Goal: Transaction & Acquisition: Purchase product/service

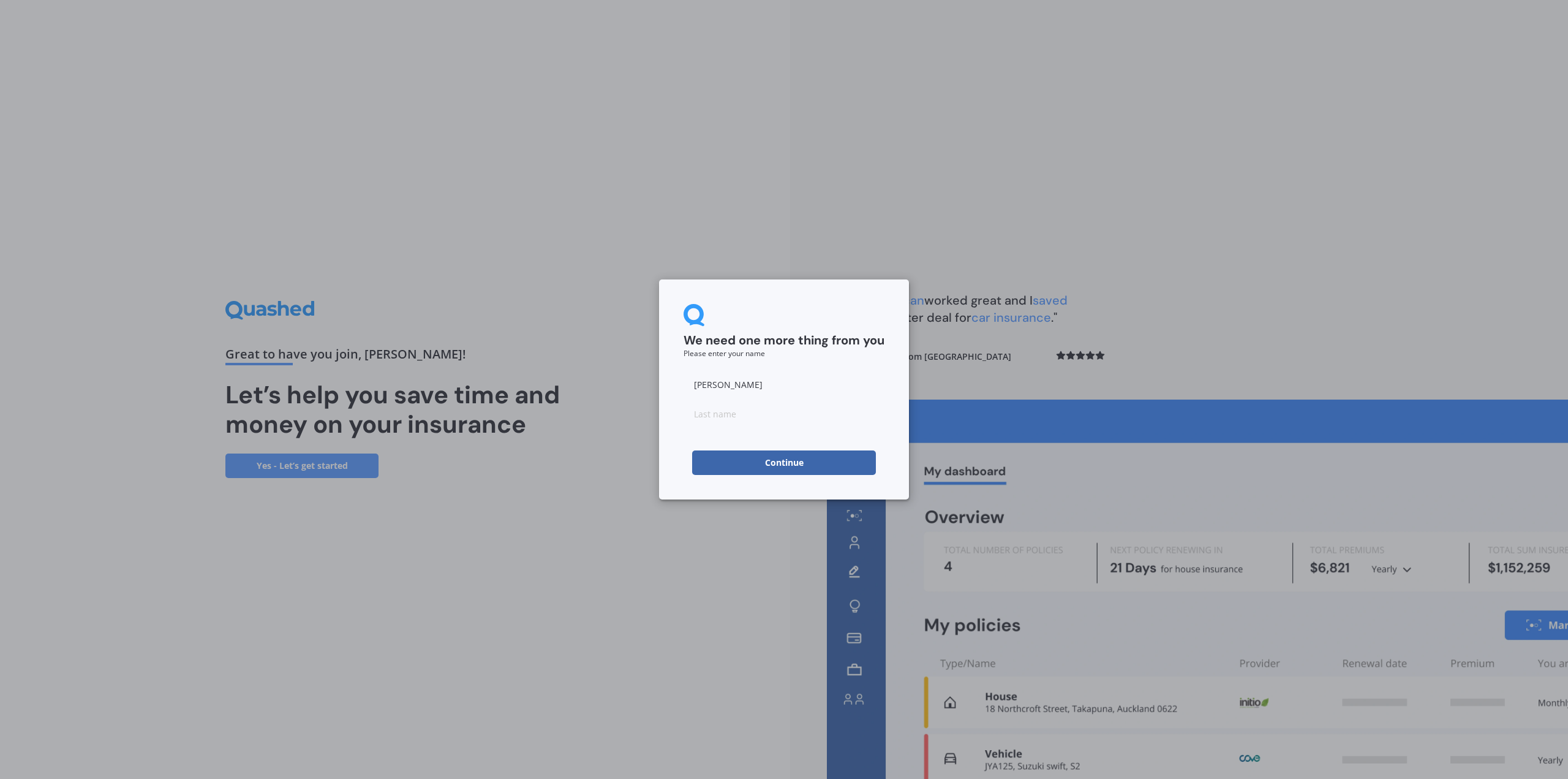
click at [724, 416] on input at bounding box center [784, 413] width 201 height 25
type input "li"
click at [730, 457] on button "Continue" at bounding box center [784, 462] width 184 height 25
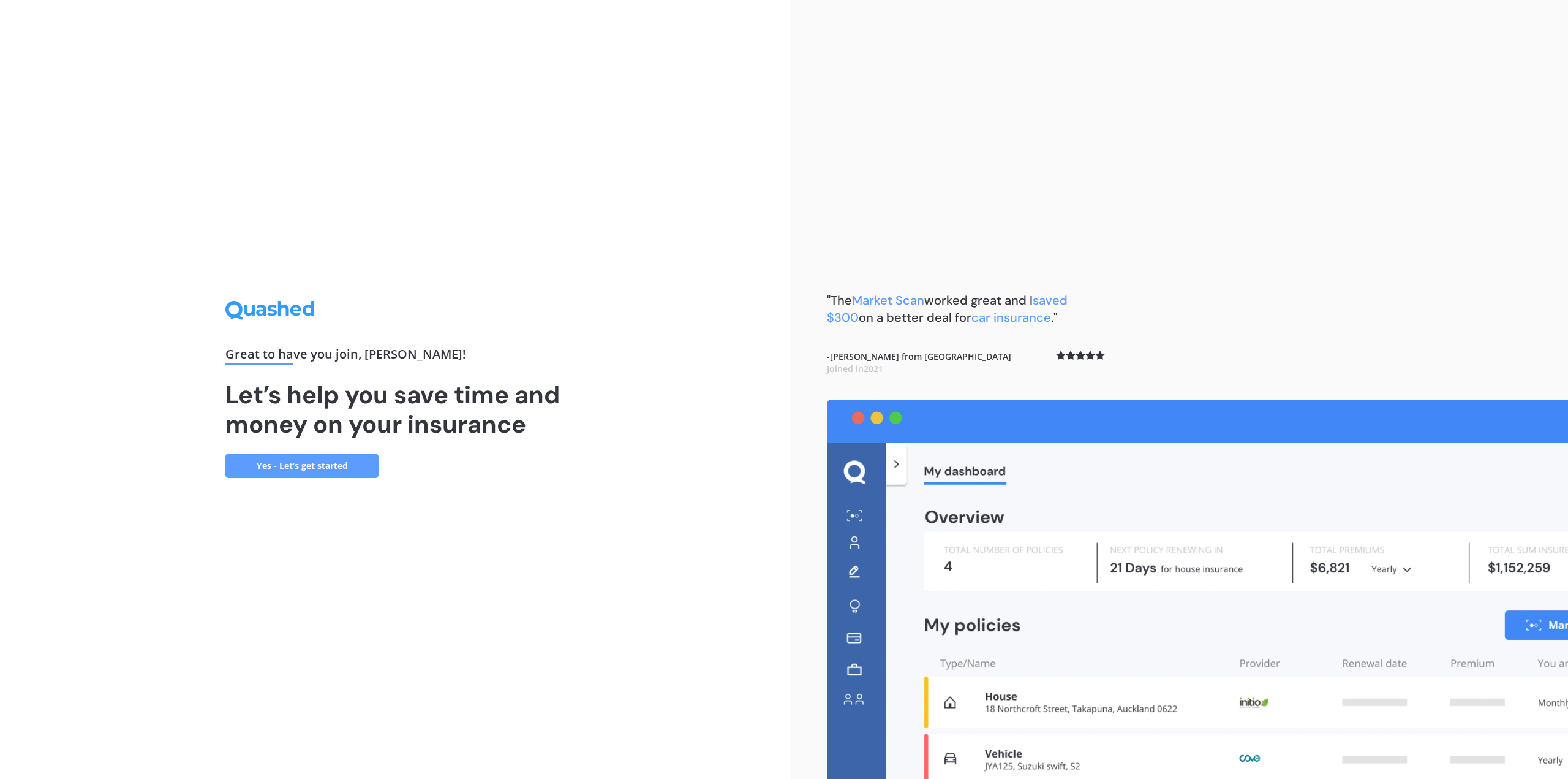
click at [334, 458] on link "Yes - Let’s get started" at bounding box center [301, 466] width 153 height 25
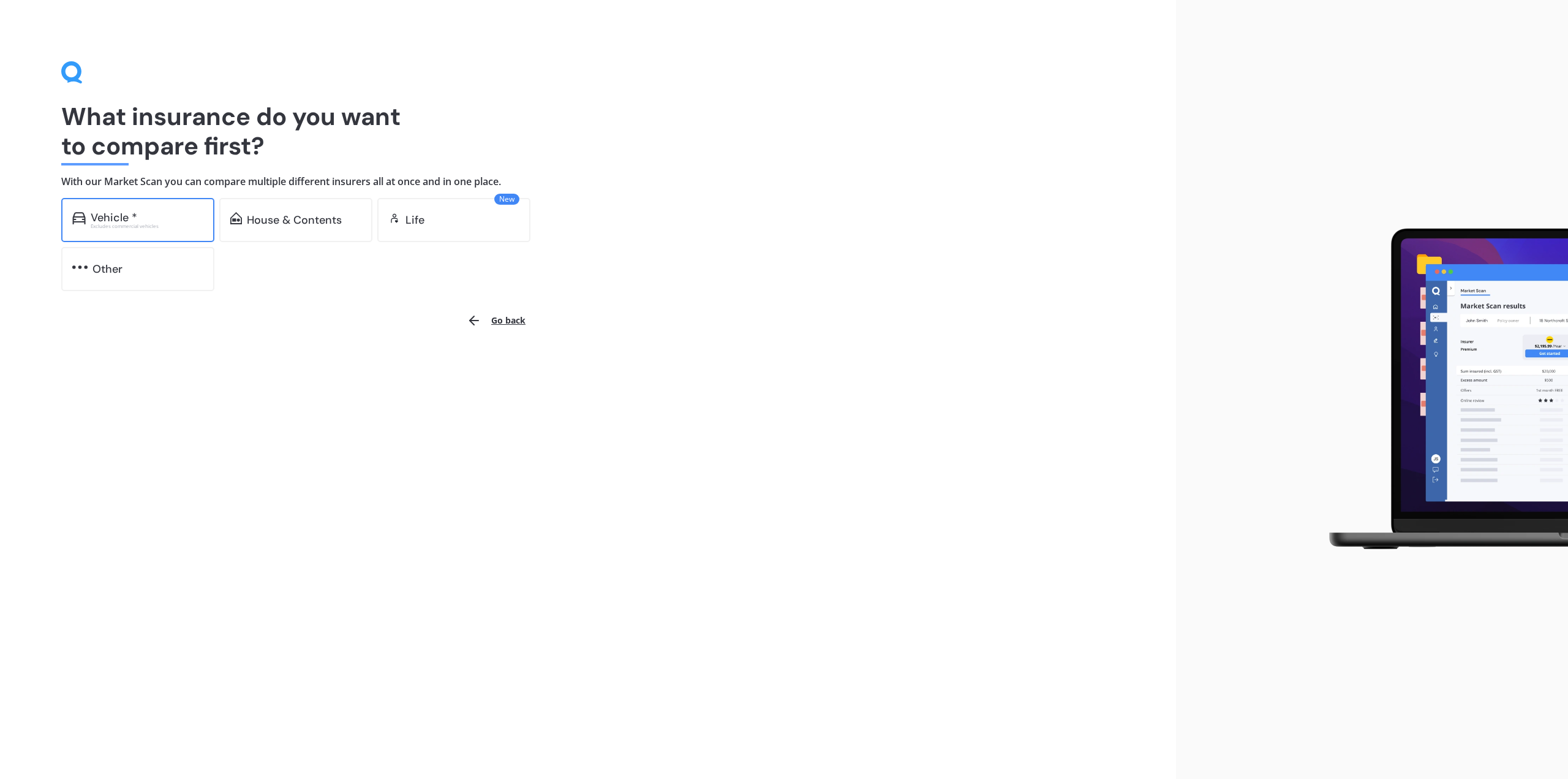
click at [141, 223] on div "Excludes commercial vehicles" at bounding box center [148, 225] width 113 height 5
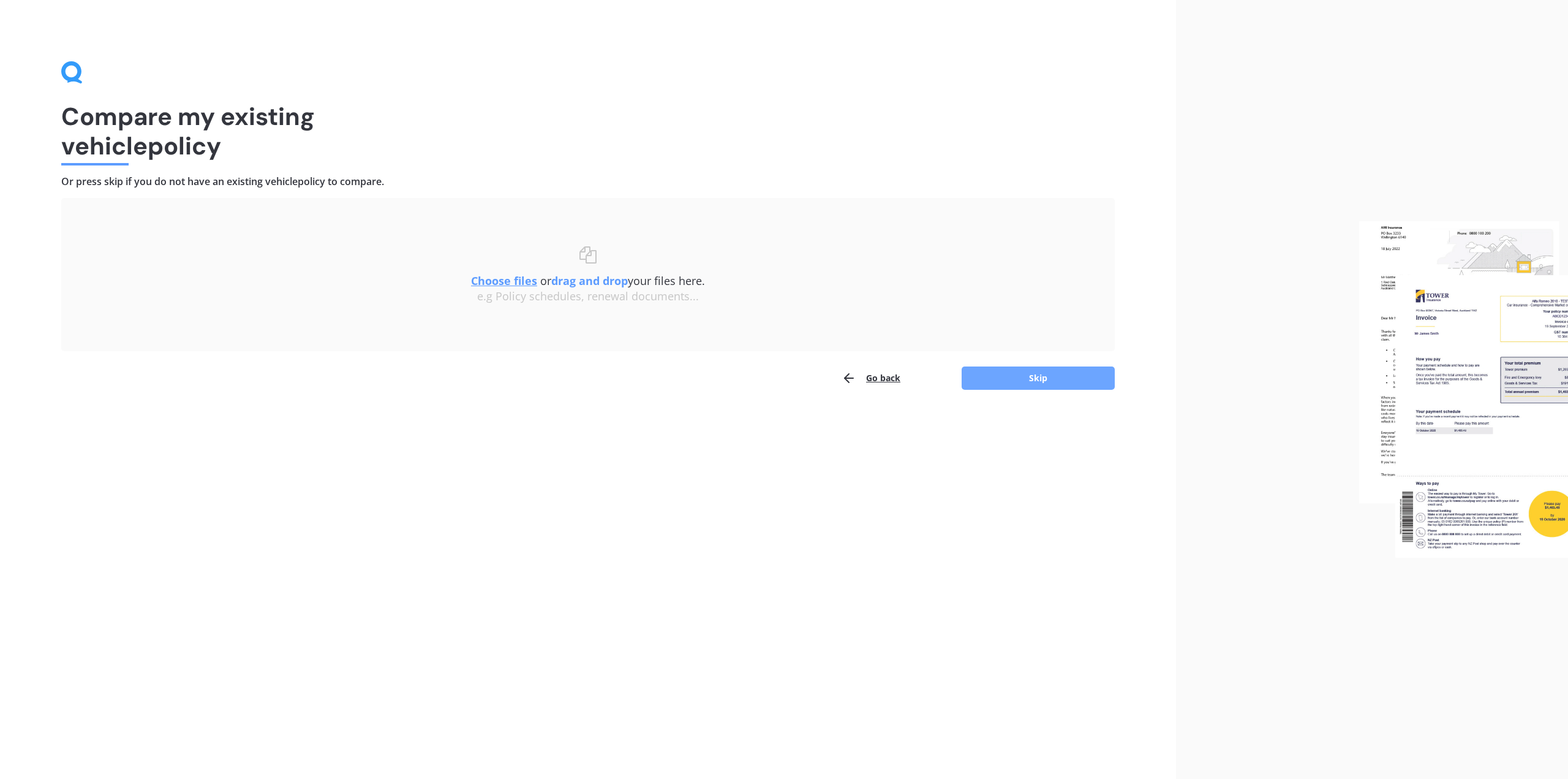
click at [1031, 385] on button "Skip" at bounding box center [1038, 378] width 153 height 24
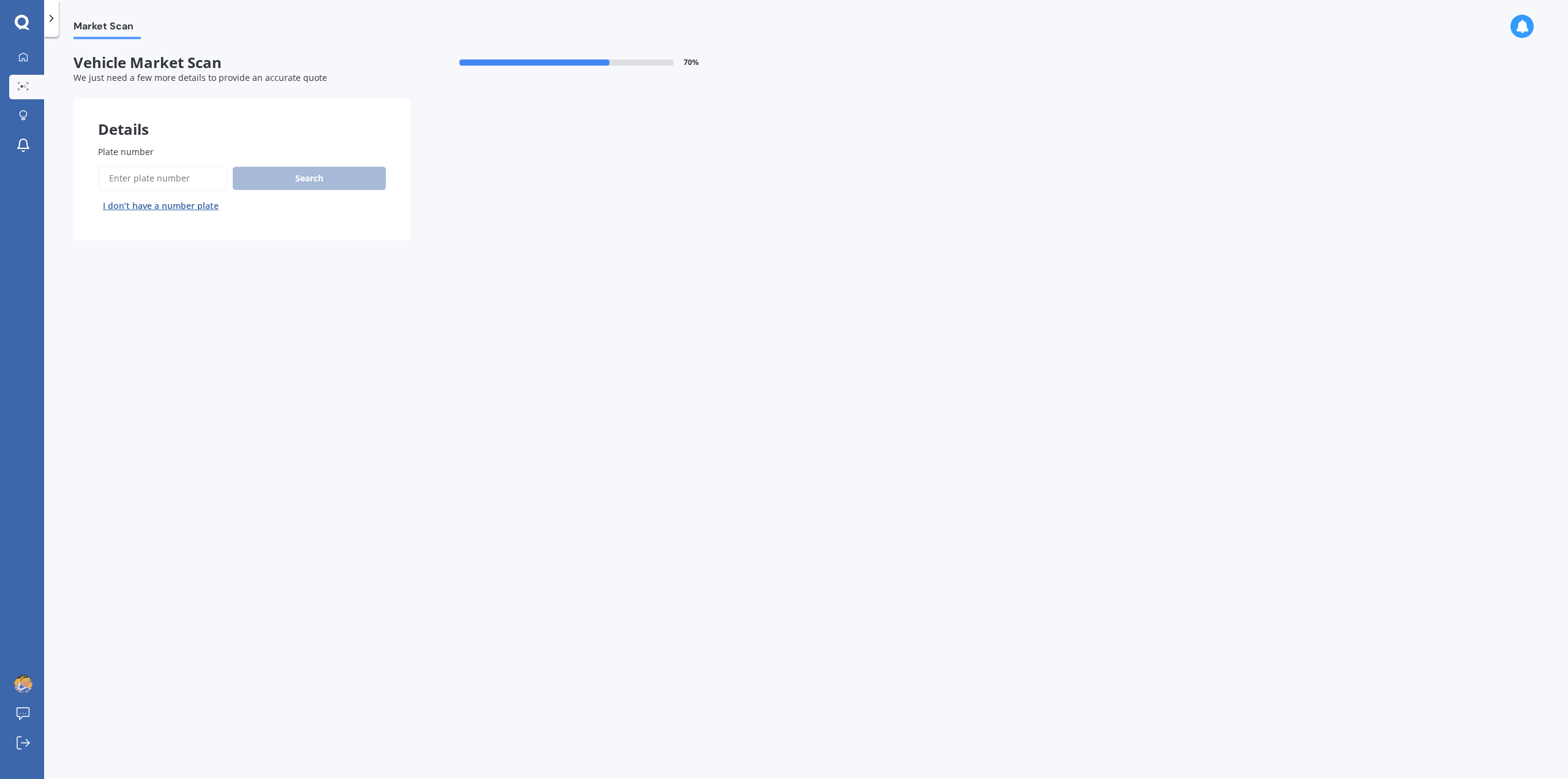
click at [146, 187] on input "Plate number" at bounding box center [163, 179] width 130 height 26
type input "QAW66"
click at [0, 0] on button "Next" at bounding box center [0, 0] width 0 height 0
select select "TESLA"
select select "Y"
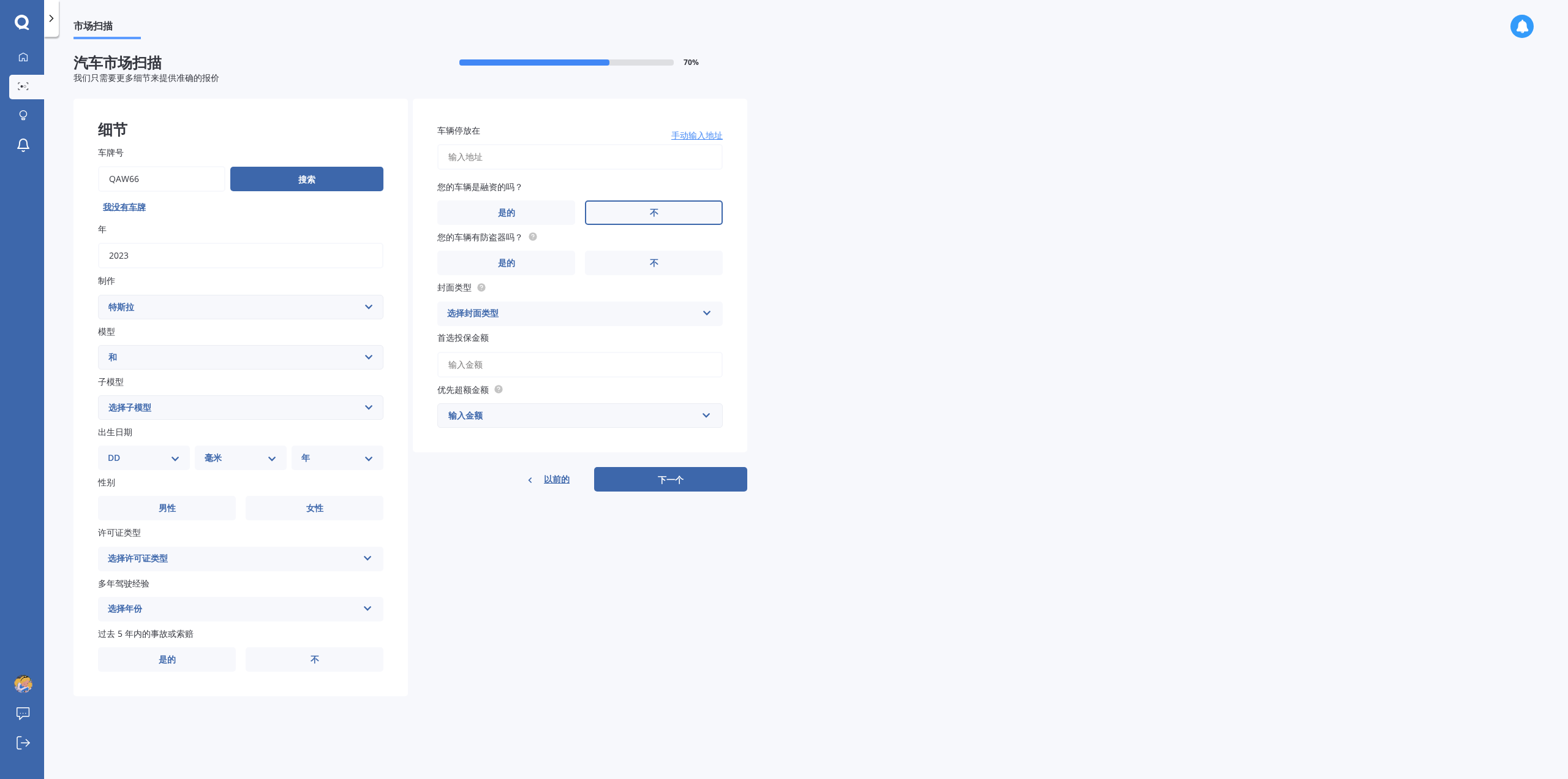
click at [622, 215] on label "不" at bounding box center [653, 212] width 137 height 25
click at [0, 0] on input "不" at bounding box center [0, 0] width 0 height 0
click at [535, 240] on circle at bounding box center [532, 237] width 8 height 8
click at [537, 259] on label "是的" at bounding box center [505, 262] width 137 height 25
click at [0, 0] on input "是的" at bounding box center [0, 0] width 0 height 0
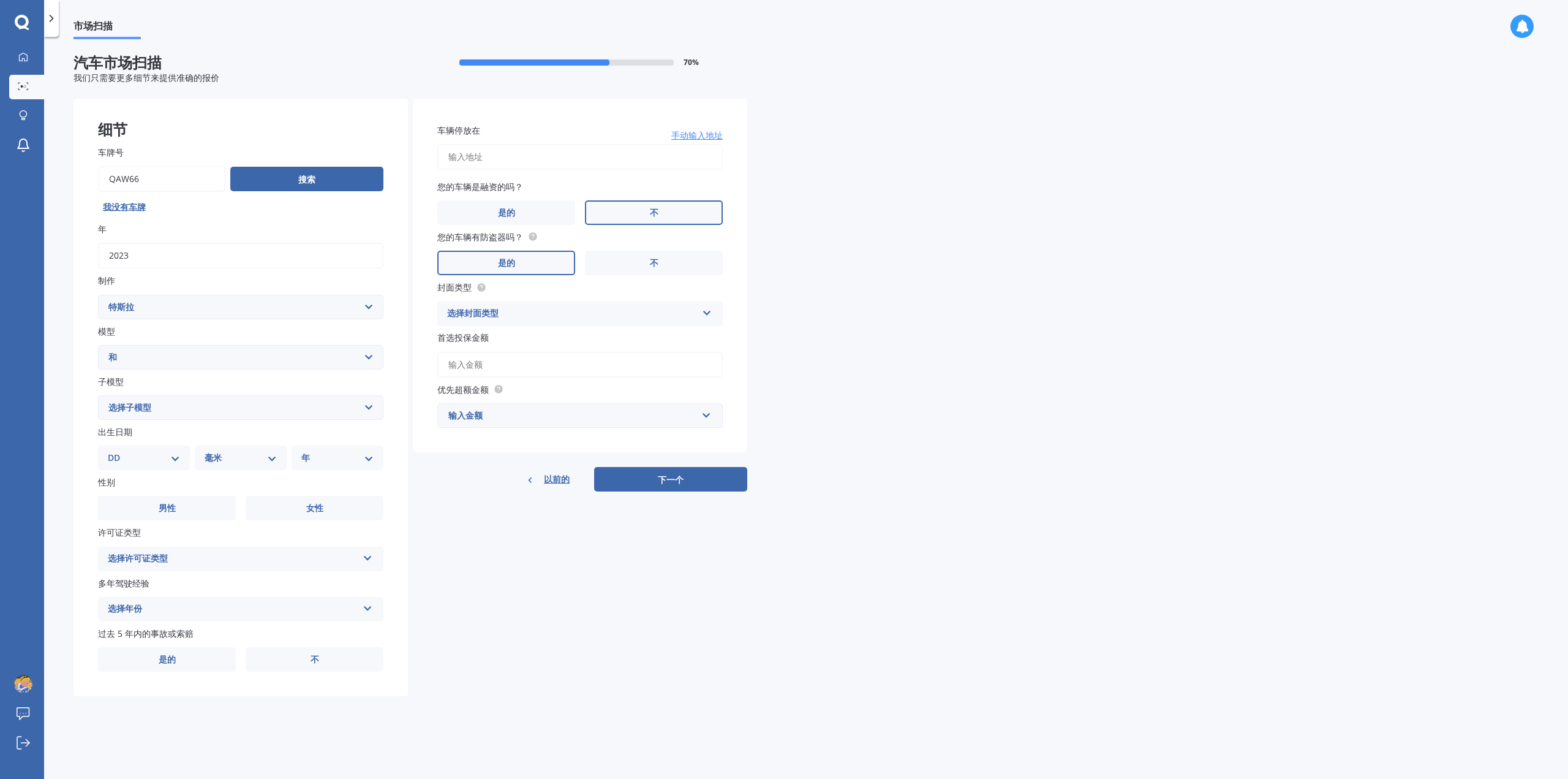
click at [557, 316] on div "选择封面类型" at bounding box center [572, 313] width 249 height 15
click at [514, 340] on div "综合的" at bounding box center [580, 337] width 284 height 22
click at [323, 516] on label "女性" at bounding box center [314, 507] width 137 height 25
click at [0, 0] on input "女性" at bounding box center [0, 0] width 0 height 0
click at [214, 407] on select "选择子模型 这" at bounding box center [240, 407] width 285 height 25
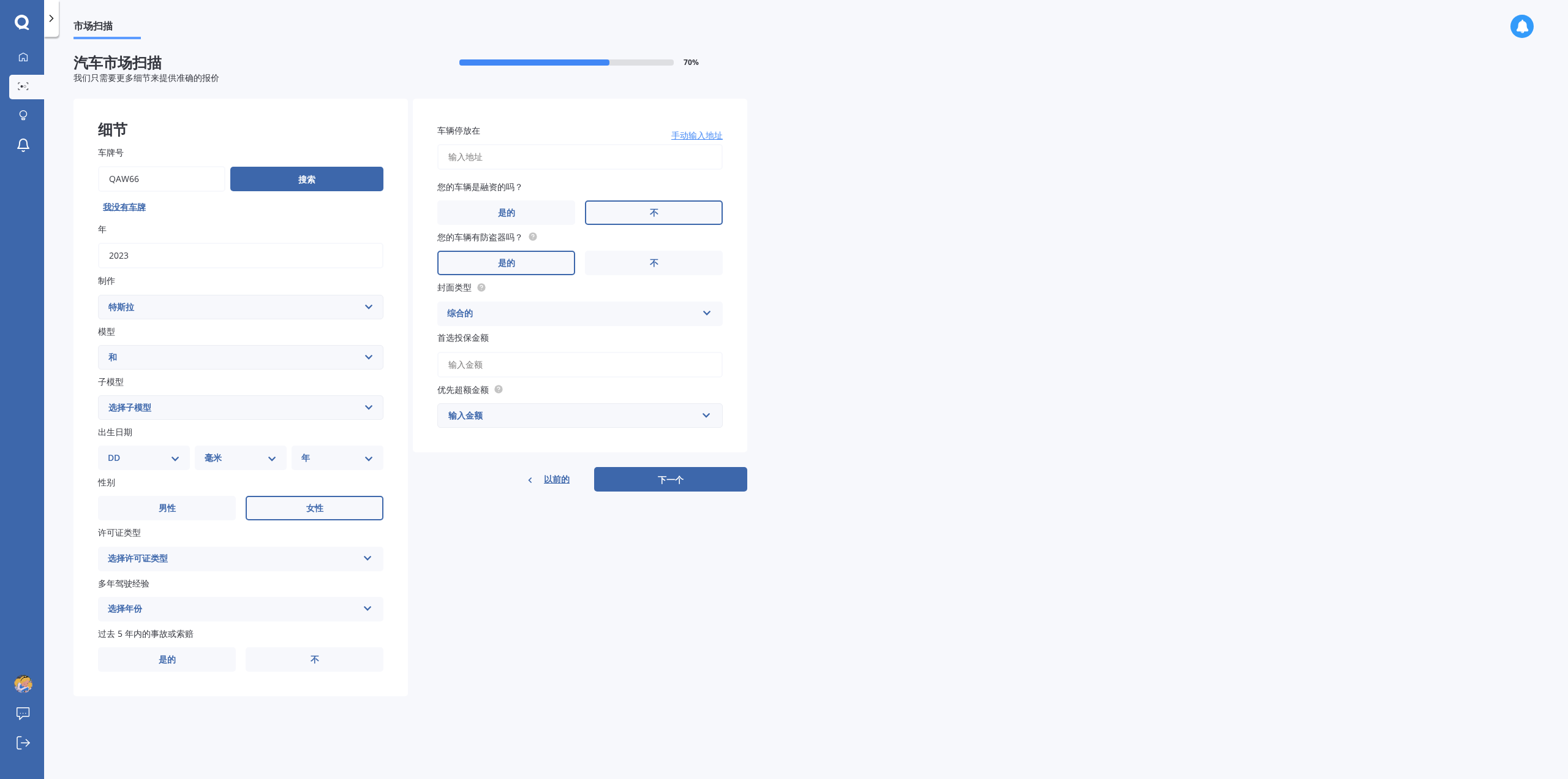
click at [214, 407] on select "选择子模型 这" at bounding box center [240, 407] width 285 height 25
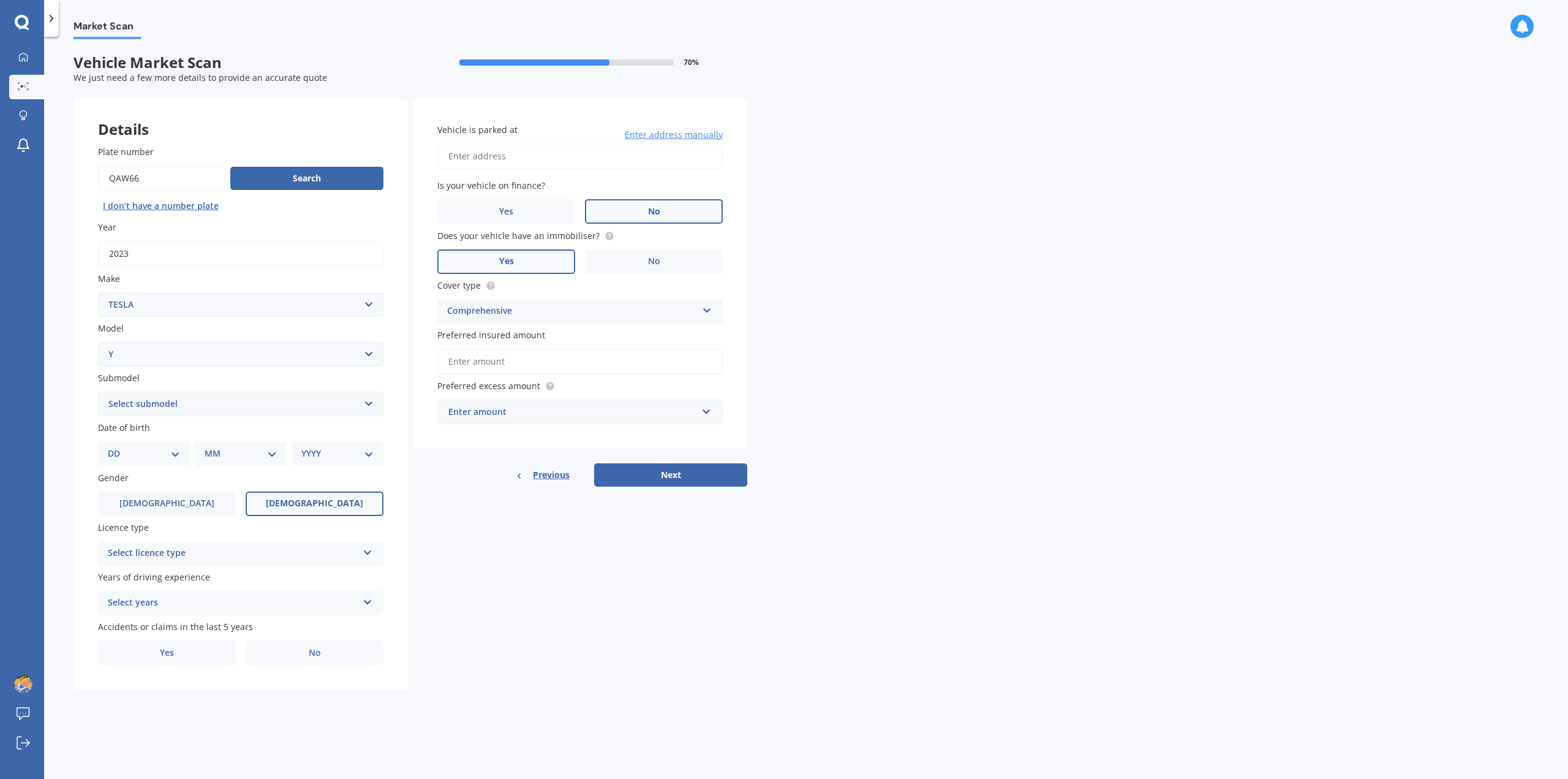
click at [271, 397] on select "Select submodel EV" at bounding box center [240, 404] width 285 height 25
select select "EV"
click at [98, 392] on select "Select submodel EV" at bounding box center [240, 404] width 285 height 25
click at [177, 459] on select "DD 01 02 03 04 05 06 07 08 09 10 11 12 13 14 15 16 17 18 19 20 21 22 23 24 25 2…" at bounding box center [143, 453] width 72 height 14
select select "11"
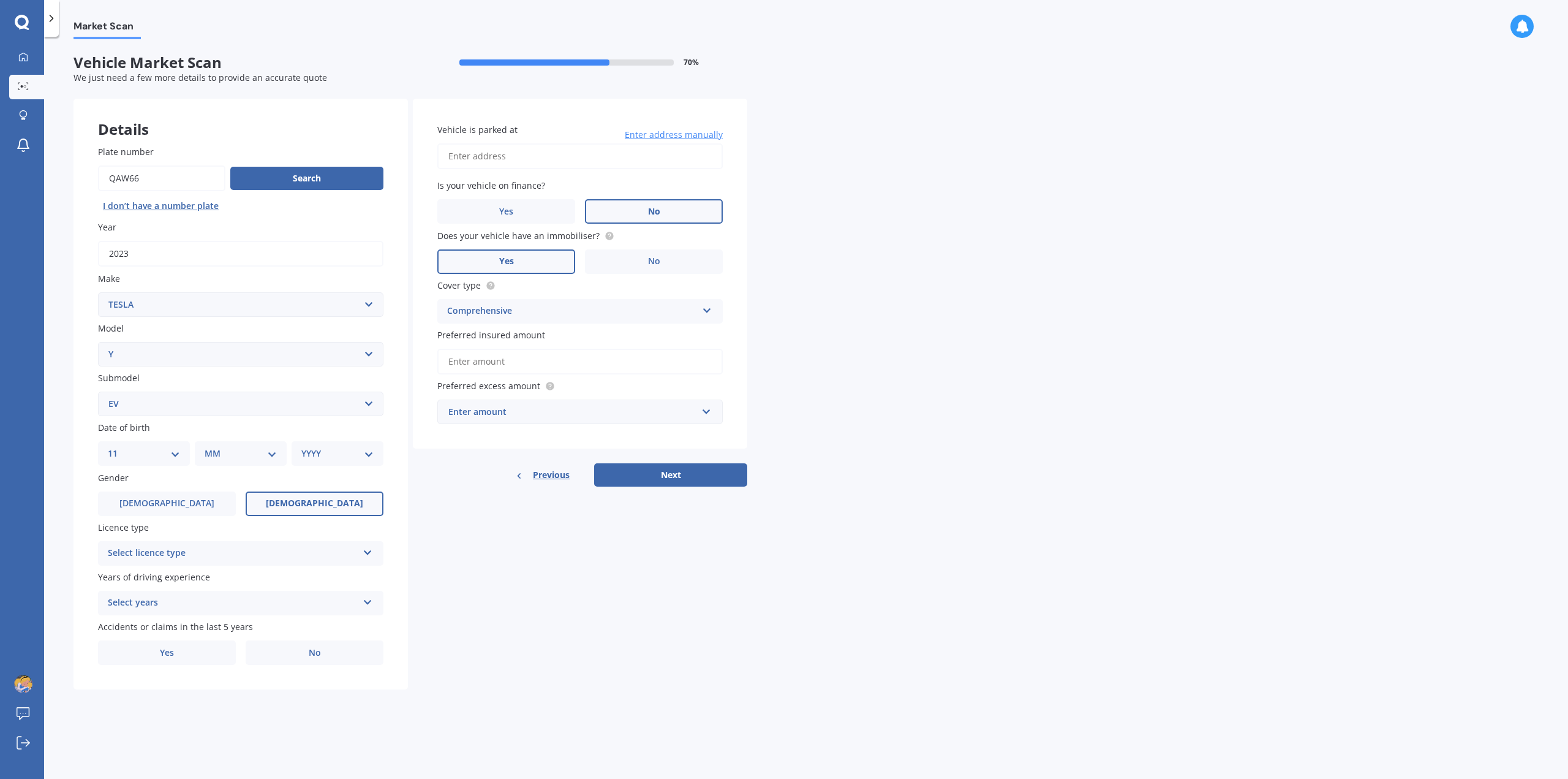
click at [117, 448] on select "DD 01 02 03 04 05 06 07 08 09 10 11 12 13 14 15 16 17 18 19 20 21 22 23 24 25 2…" at bounding box center [143, 453] width 72 height 14
click at [269, 456] on select "MM 01 02 03 04 05 06 07 08 09 10 11 12" at bounding box center [243, 453] width 67 height 14
select select "12"
click at [209, 448] on select "MM 01 02 03 04 05 06 07 08 09 10 11 12" at bounding box center [243, 453] width 67 height 14
click at [353, 456] on select "YYYY 2025 2024 2023 2022 2021 2020 2019 2018 2017 2016 2015 2014 2013 2012 2011…" at bounding box center [335, 453] width 67 height 14
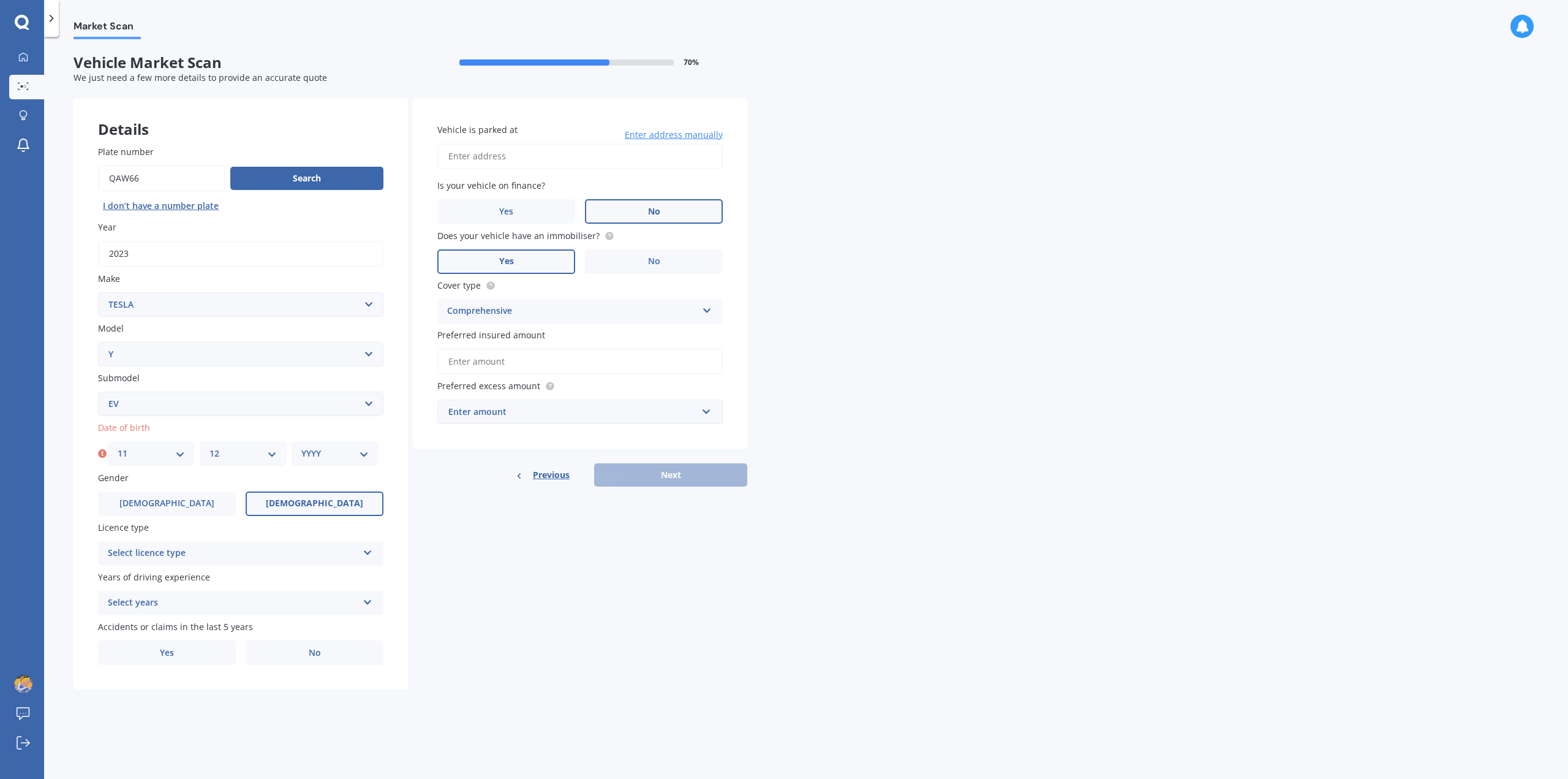
select select "1996"
click at [301, 448] on select "YYYY 2025 2024 2023 2022 2021 2020 2019 2018 2017 2016 2015 2014 2013 2012 2011…" at bounding box center [335, 453] width 67 height 14
click at [245, 559] on div "Select licence type" at bounding box center [232, 553] width 249 height 15
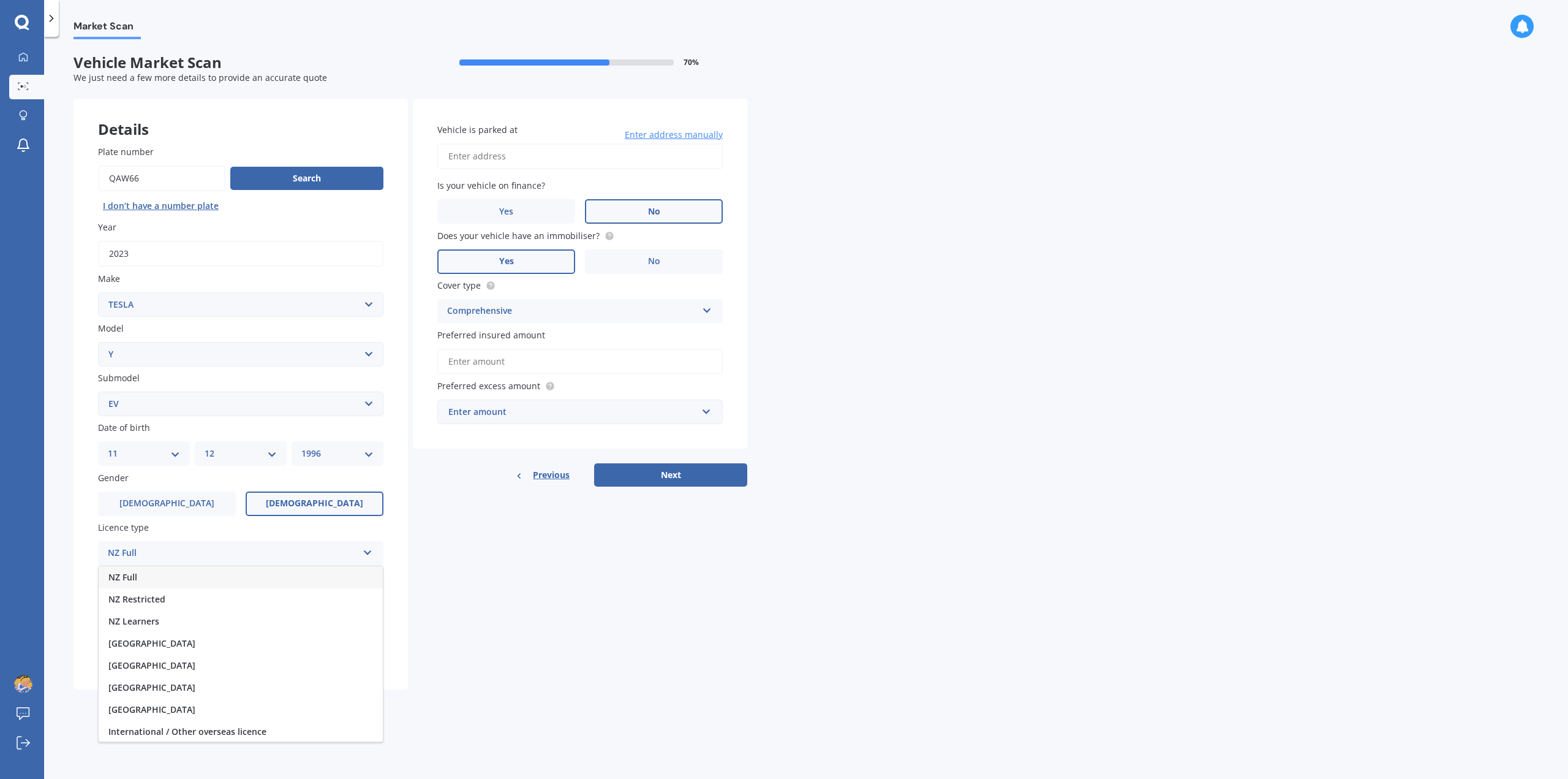
click at [159, 579] on div "NZ Full" at bounding box center [240, 577] width 284 height 22
click at [213, 600] on div "Select years" at bounding box center [232, 603] width 249 height 15
click at [178, 628] on div "5 or more years" at bounding box center [240, 627] width 284 height 22
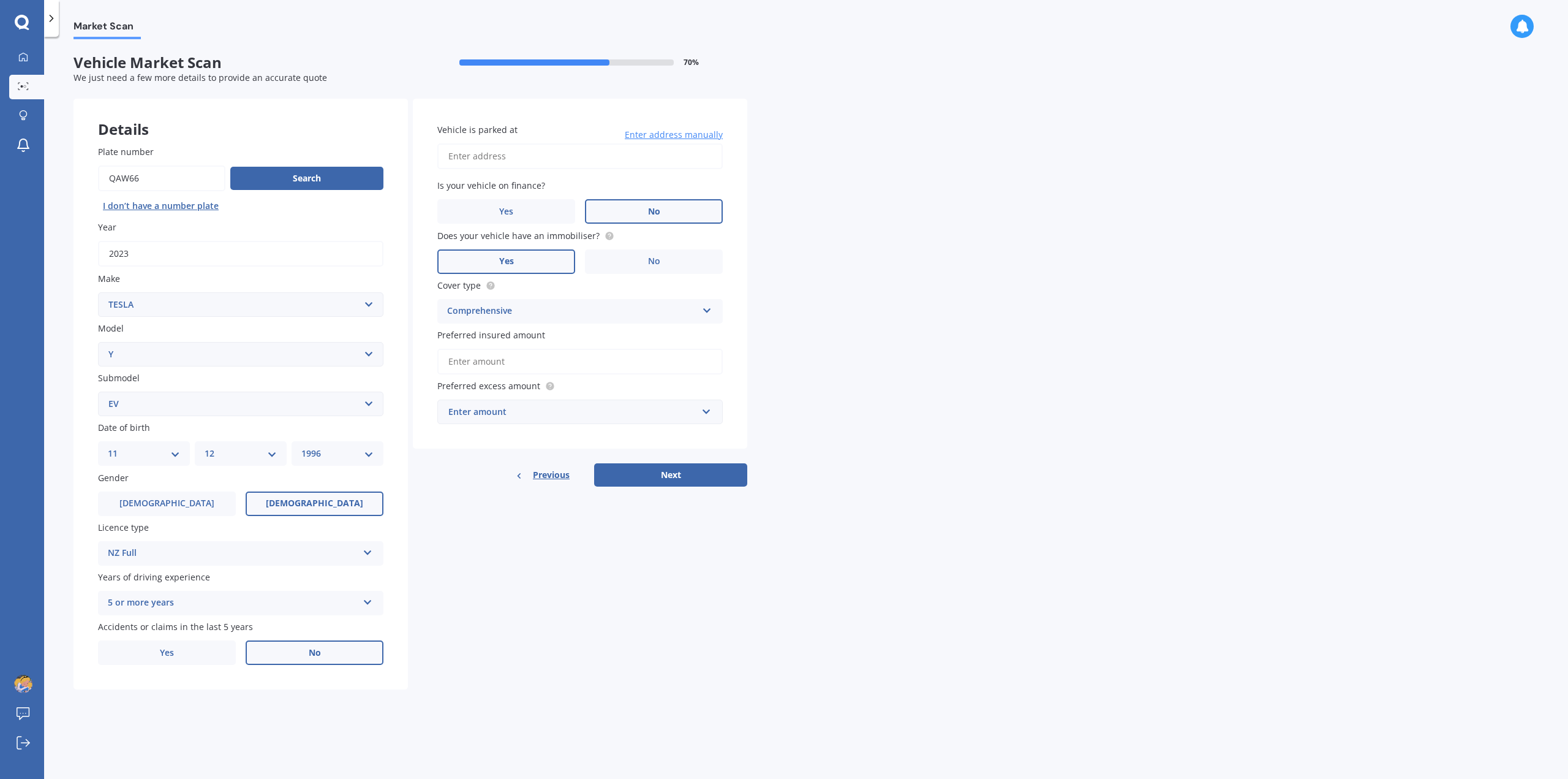
click at [330, 658] on label "No" at bounding box center [314, 652] width 137 height 25
click at [0, 0] on input "No" at bounding box center [0, 0] width 0 height 0
click at [482, 163] on input "Vehicle is parked at" at bounding box center [579, 156] width 285 height 26
click at [891, 235] on div "Market Scan Vehicle Market Scan 70 % We just need a few more details to provide…" at bounding box center [805, 410] width 1523 height 742
click at [560, 313] on div "Comprehensive" at bounding box center [572, 312] width 249 height 15
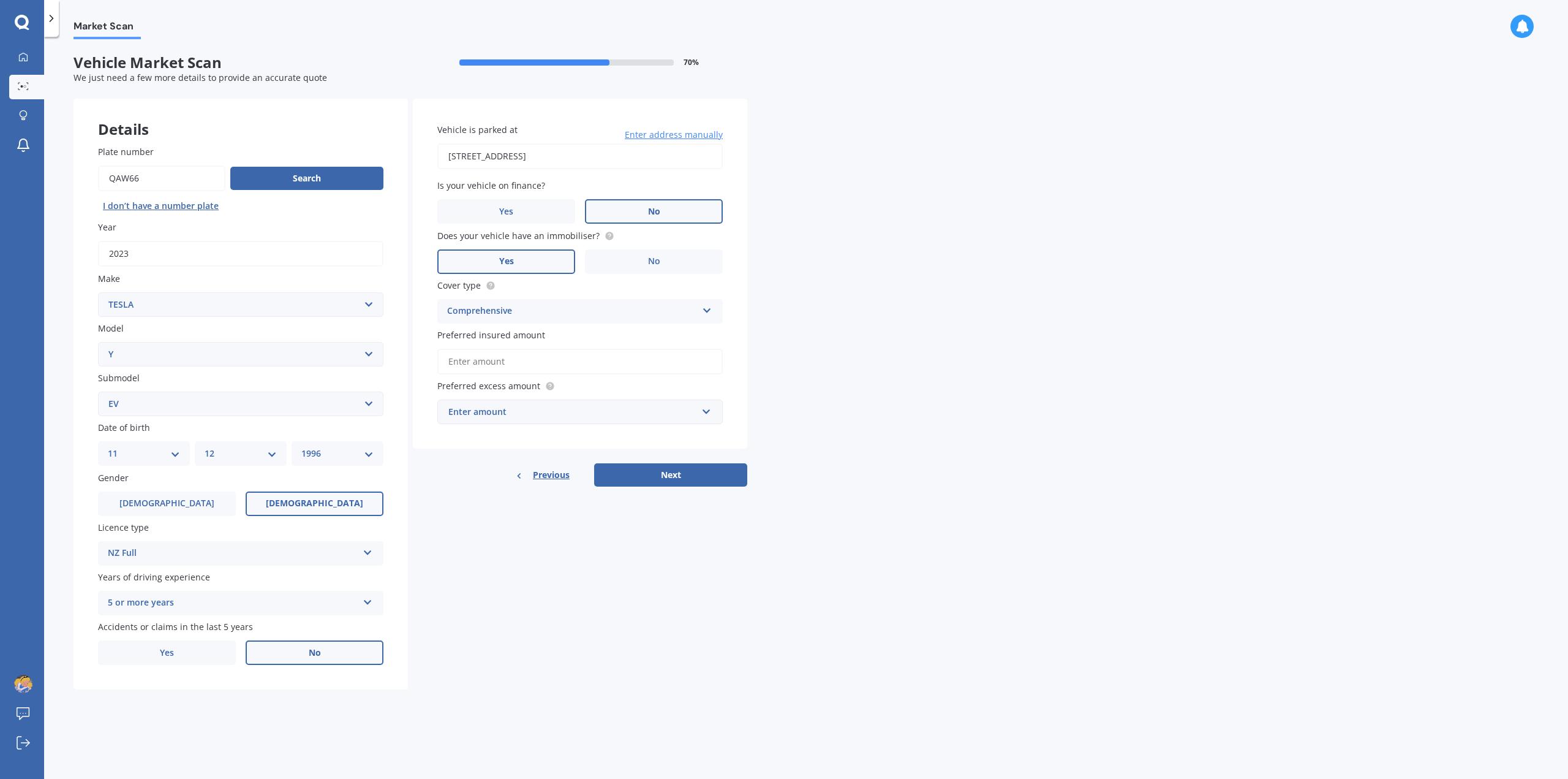
drag, startPoint x: 944, startPoint y: 352, endPoint x: 911, endPoint y: 359, distance: 33.7
click at [944, 353] on div "Market Scan Vehicle Market Scan 70 % We just need a few more details to provide…" at bounding box center [805, 410] width 1523 height 742
click at [575, 414] on div "Enter amount" at bounding box center [572, 412] width 249 height 14
click at [470, 474] on div "$500" at bounding box center [580, 479] width 284 height 23
drag, startPoint x: 1115, startPoint y: 380, endPoint x: 1003, endPoint y: 365, distance: 113.0
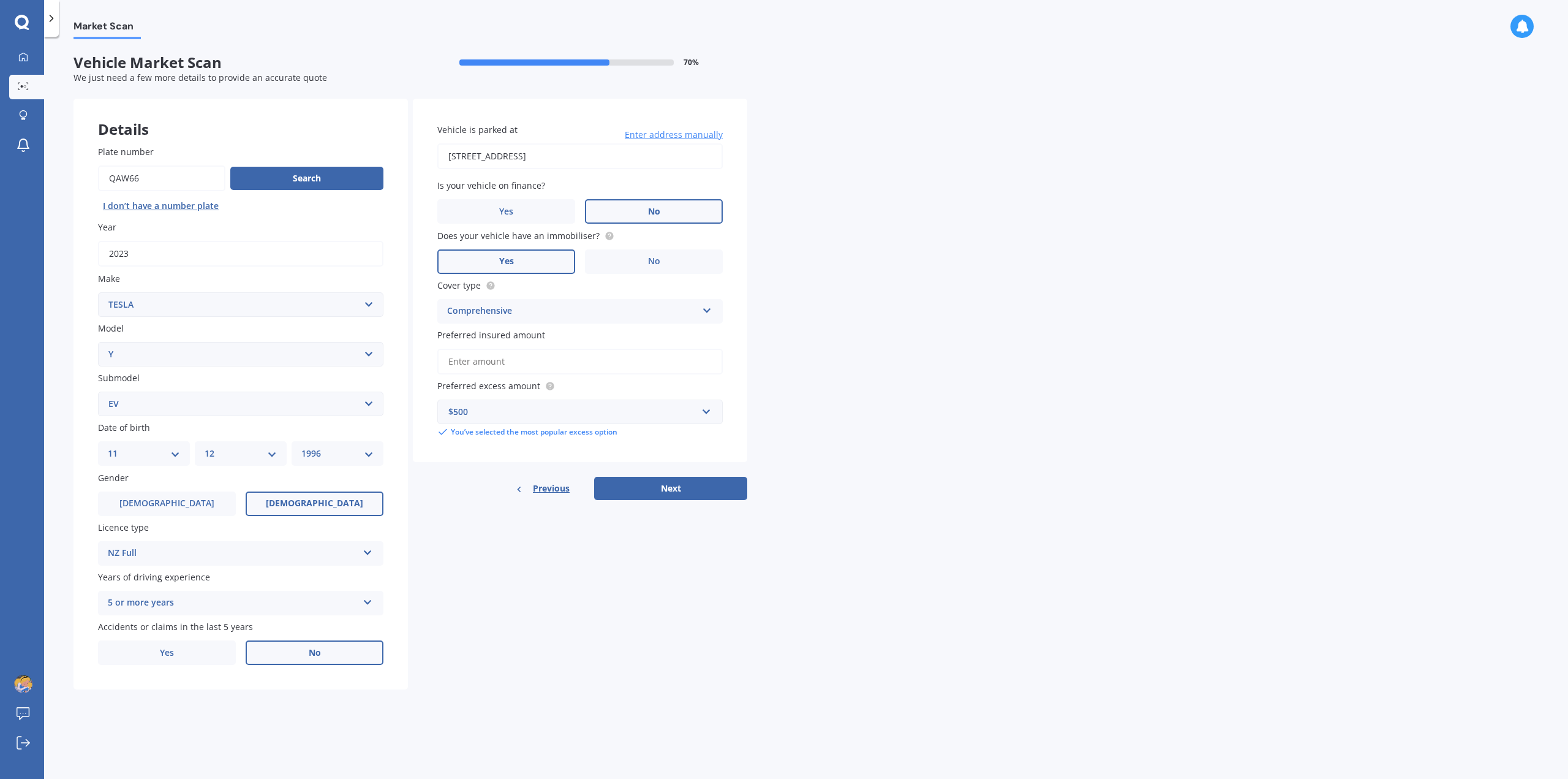
click at [1108, 381] on div "Market Scan Vehicle Market Scan 70 % We just need a few more details to provide…" at bounding box center [805, 410] width 1523 height 742
click at [550, 366] on input "Preferred insured amount" at bounding box center [579, 362] width 285 height 26
click at [688, 486] on button "Next" at bounding box center [670, 488] width 153 height 24
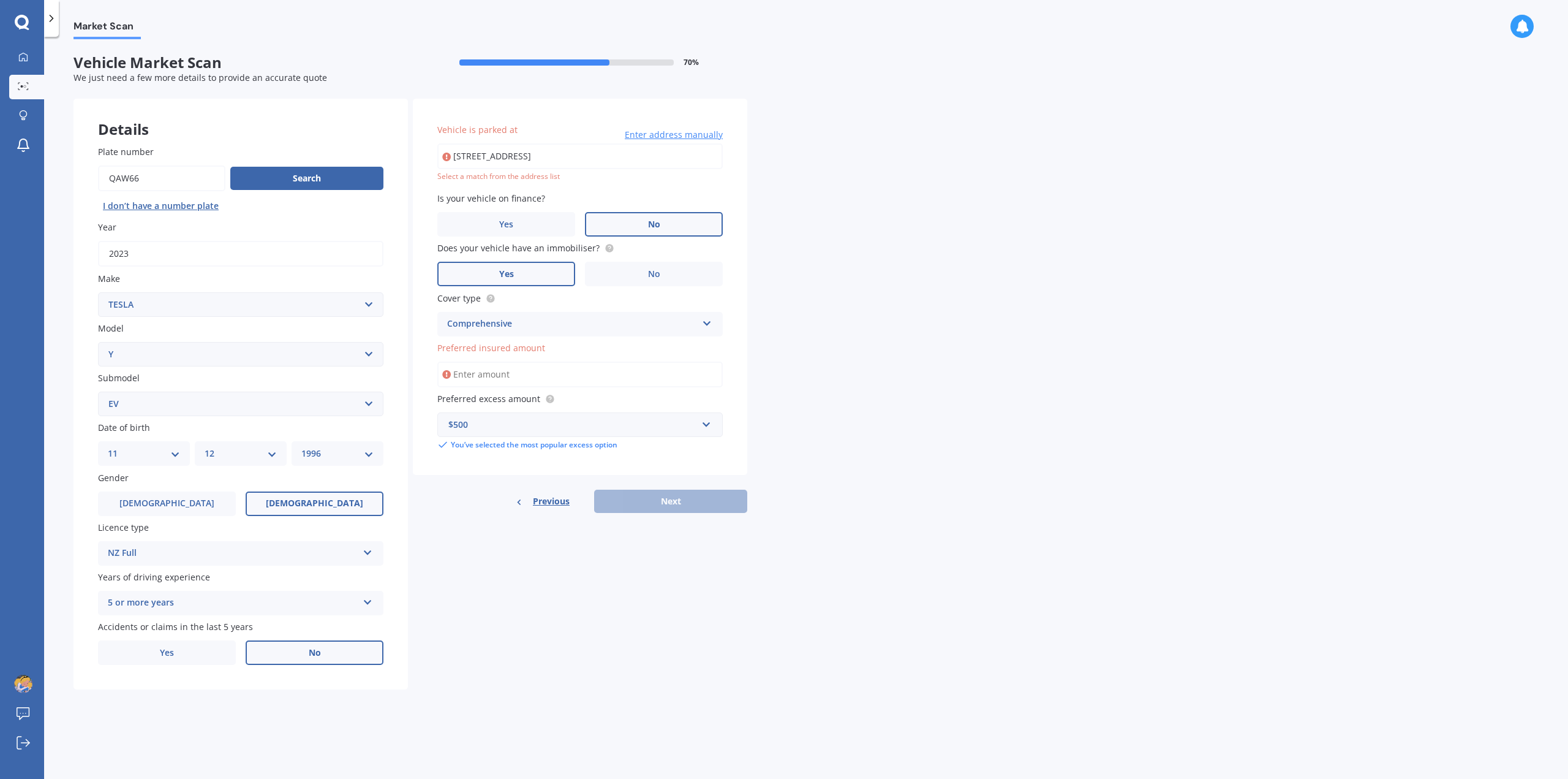
click at [646, 152] on input "[STREET_ADDRESS]" at bounding box center [579, 156] width 285 height 26
click at [557, 154] on input "[STREET_ADDRESS]" at bounding box center [579, 156] width 285 height 26
click at [626, 155] on input "[STREET_ADDRESS]" at bounding box center [579, 156] width 285 height 26
drag, startPoint x: 637, startPoint y: 154, endPoint x: 532, endPoint y: 159, distance: 105.1
click at [532, 159] on input "[STREET_ADDRESS]" at bounding box center [579, 156] width 285 height 26
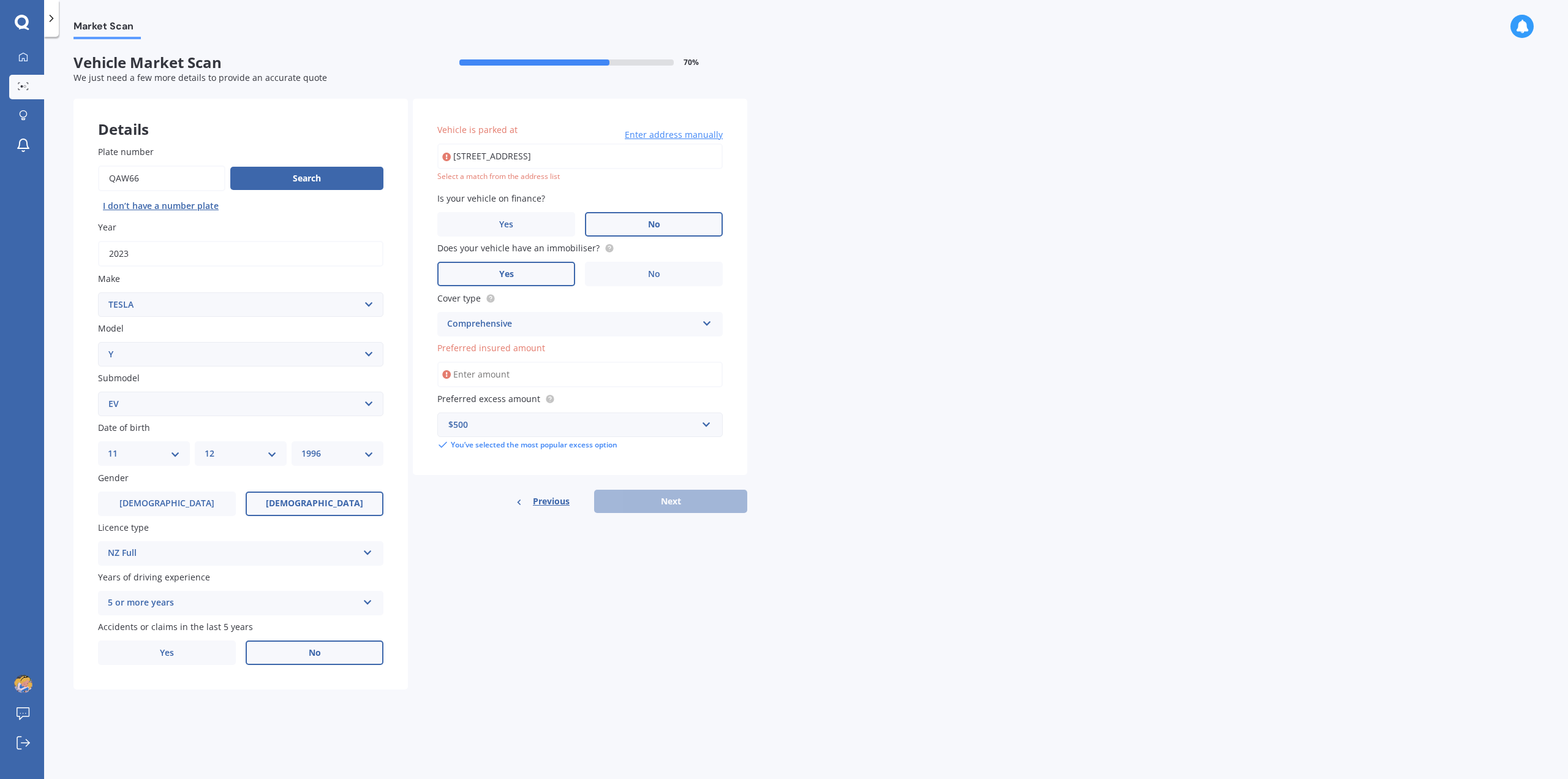
type input "[STREET_ADDRESS]"
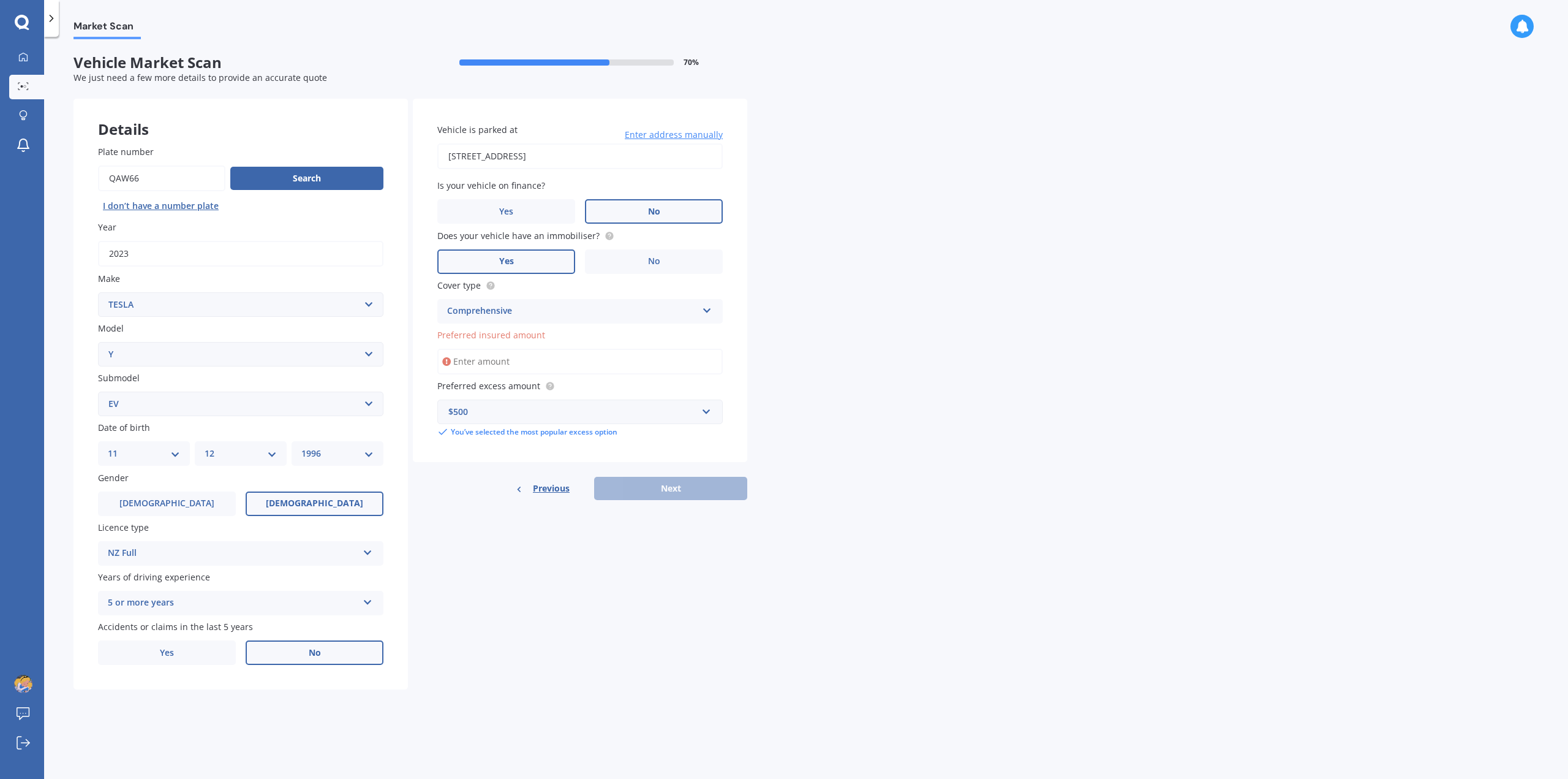
click at [871, 233] on div "Market Scan Vehicle Market Scan 70 % We just need a few more details to provide…" at bounding box center [805, 410] width 1523 height 742
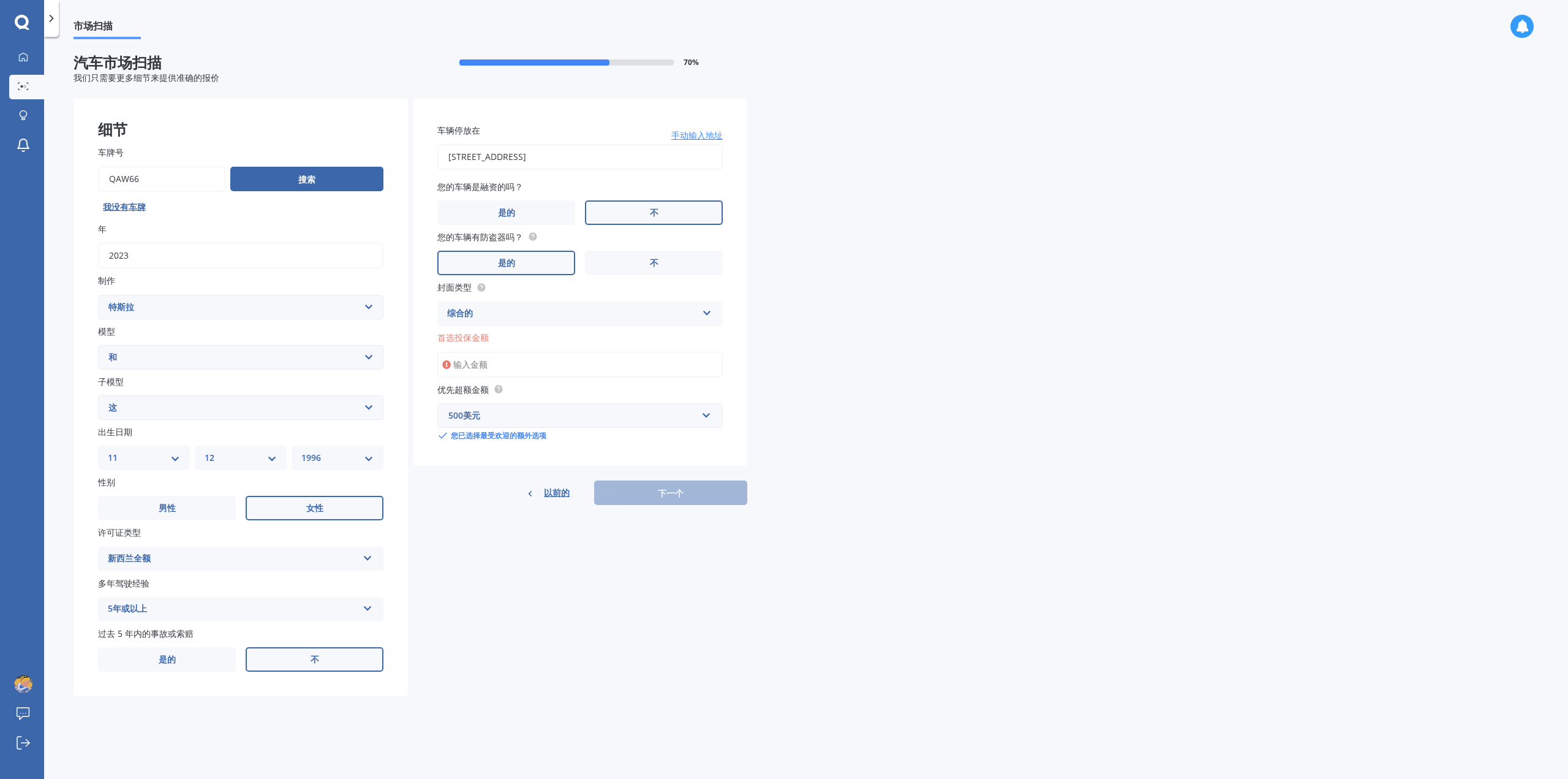
click at [524, 365] on input "首选投保金额" at bounding box center [579, 364] width 285 height 26
